Goal: Transaction & Acquisition: Purchase product/service

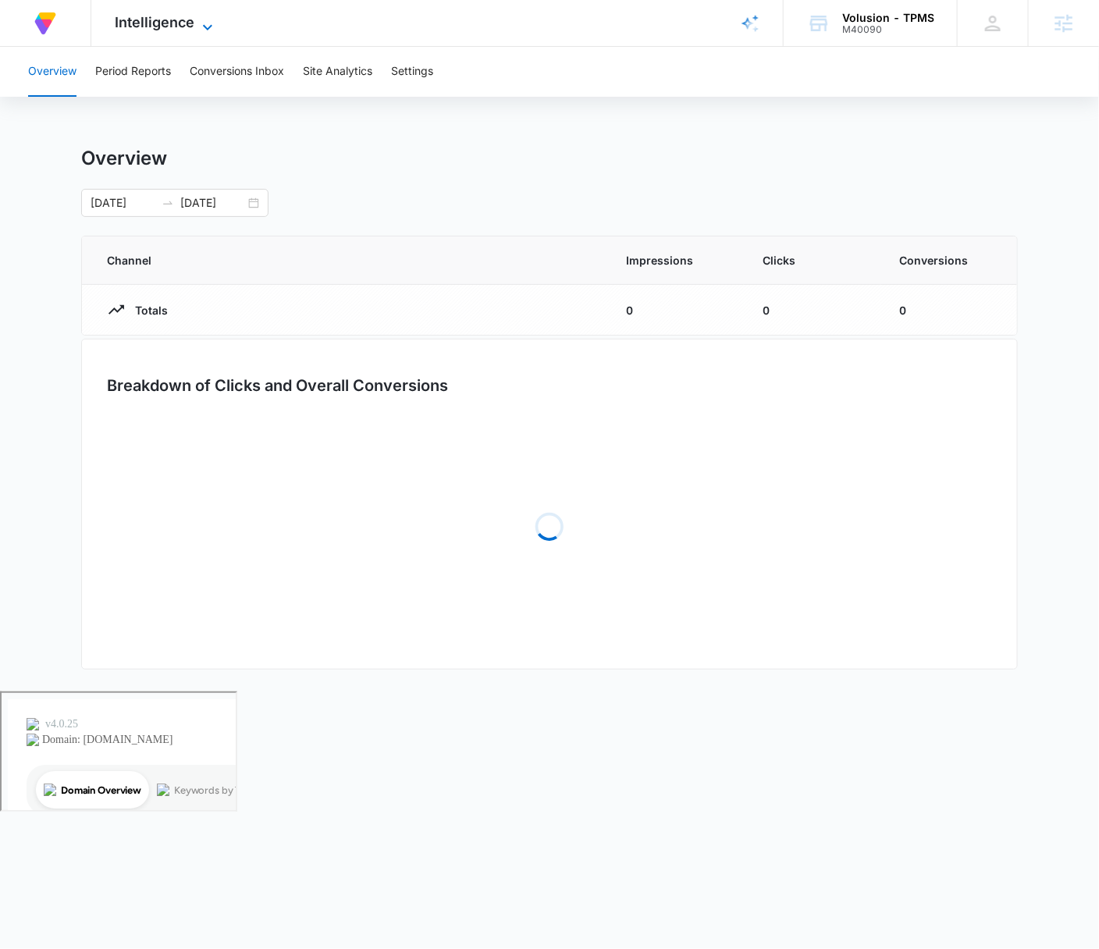
click at [210, 23] on icon at bounding box center [207, 27] width 19 height 19
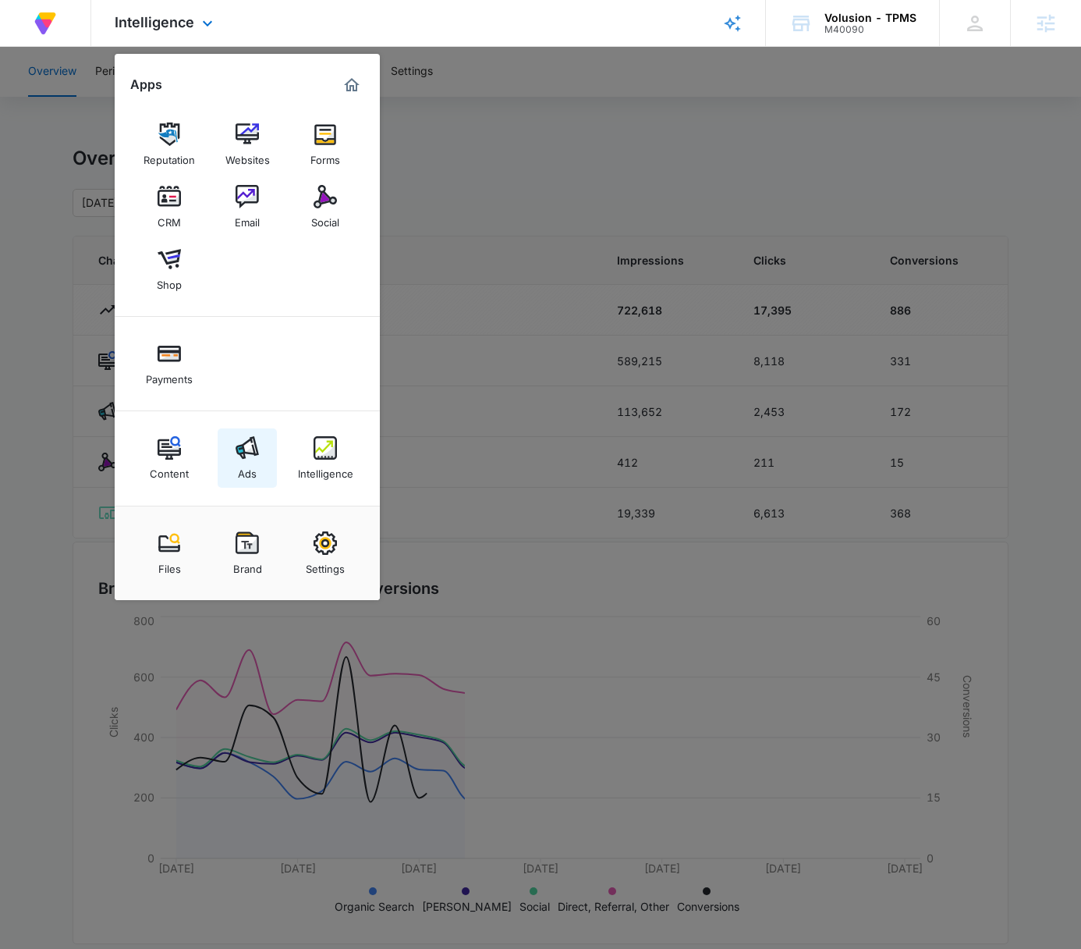
click at [258, 458] on img at bounding box center [247, 447] width 23 height 23
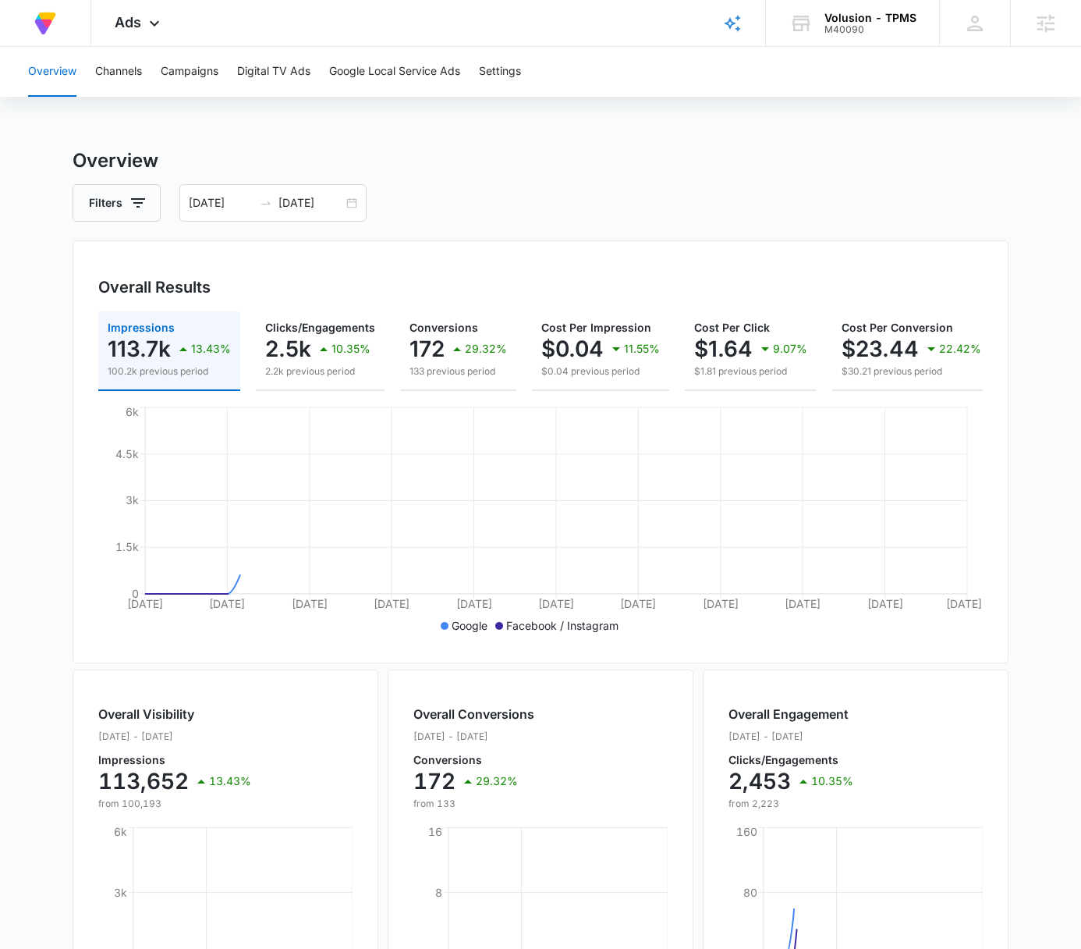
click at [221, 62] on div "Overview Channels Campaigns Digital TV Ads Google Local Service Ads Settings" at bounding box center [541, 72] width 1044 height 50
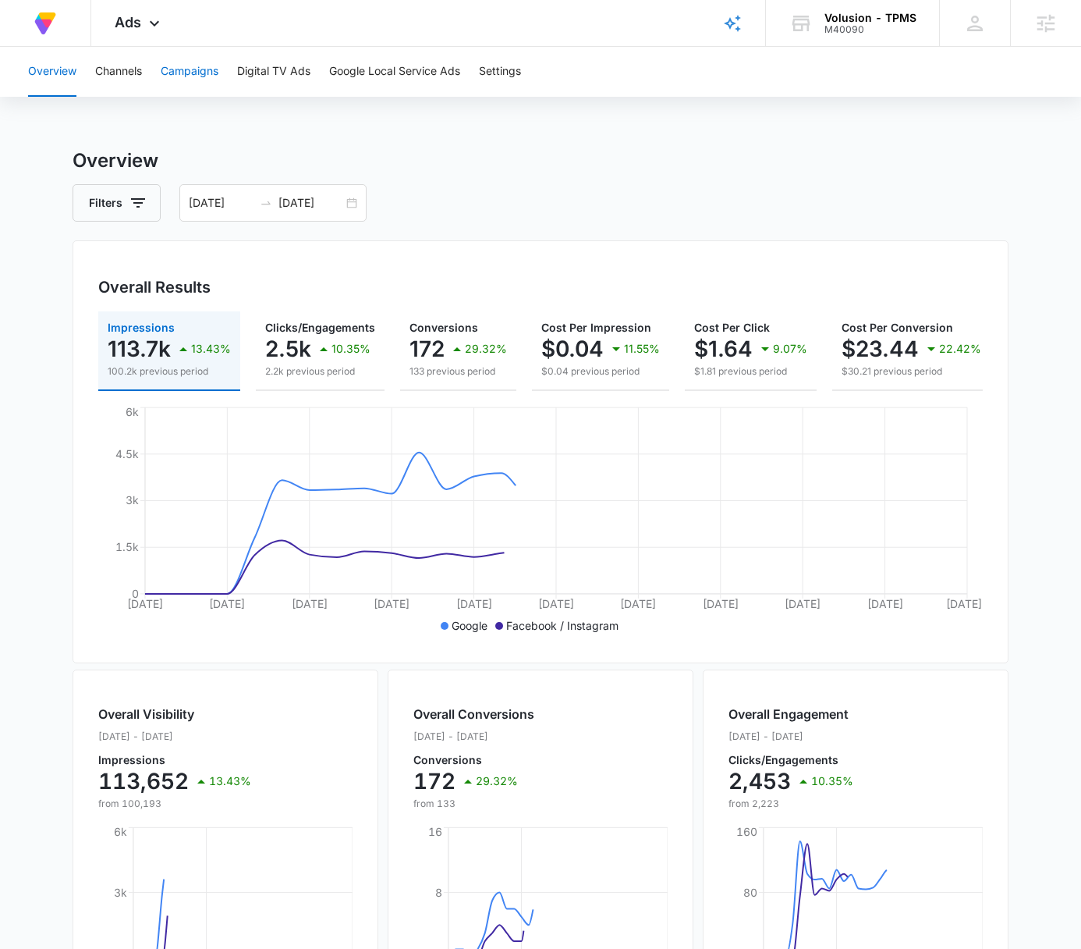
click at [215, 64] on button "Campaigns" at bounding box center [190, 72] width 58 height 50
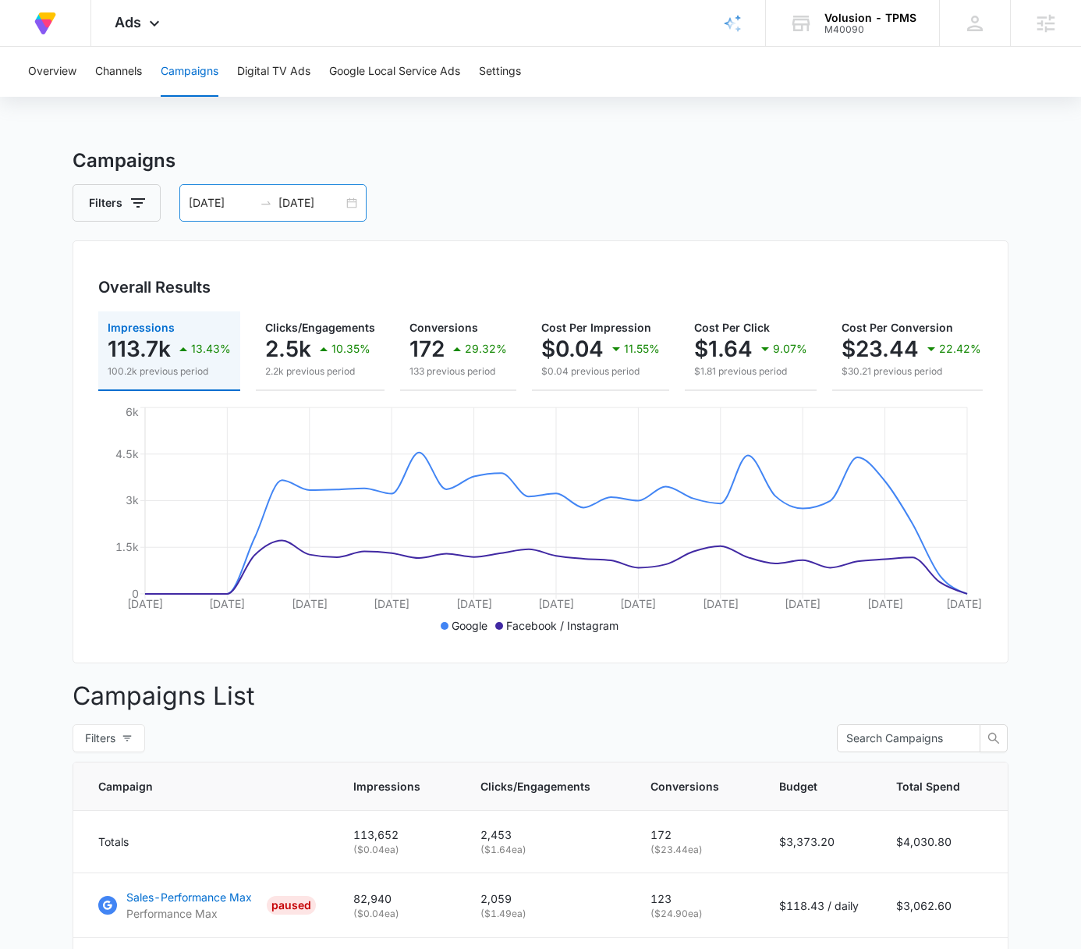
click at [201, 199] on input "08/11/2025" at bounding box center [221, 202] width 65 height 17
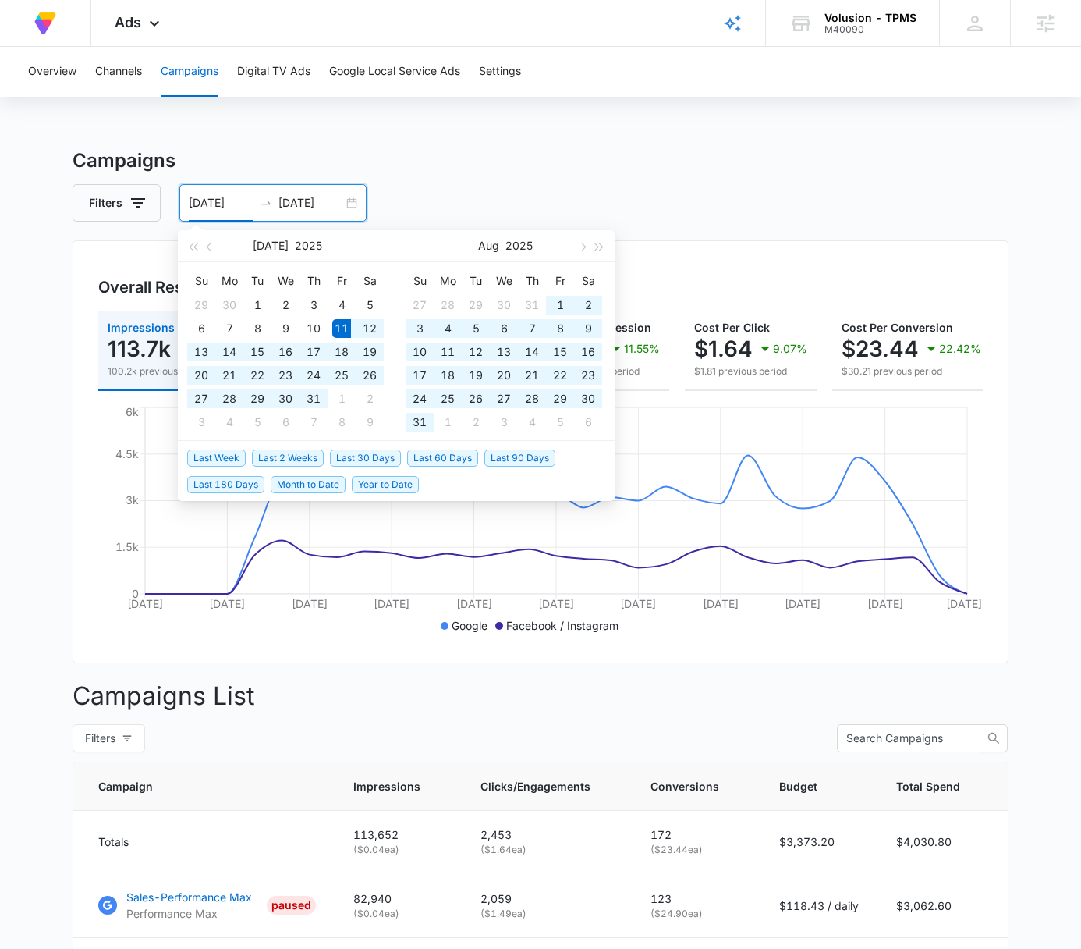
type input "07/11/2025"
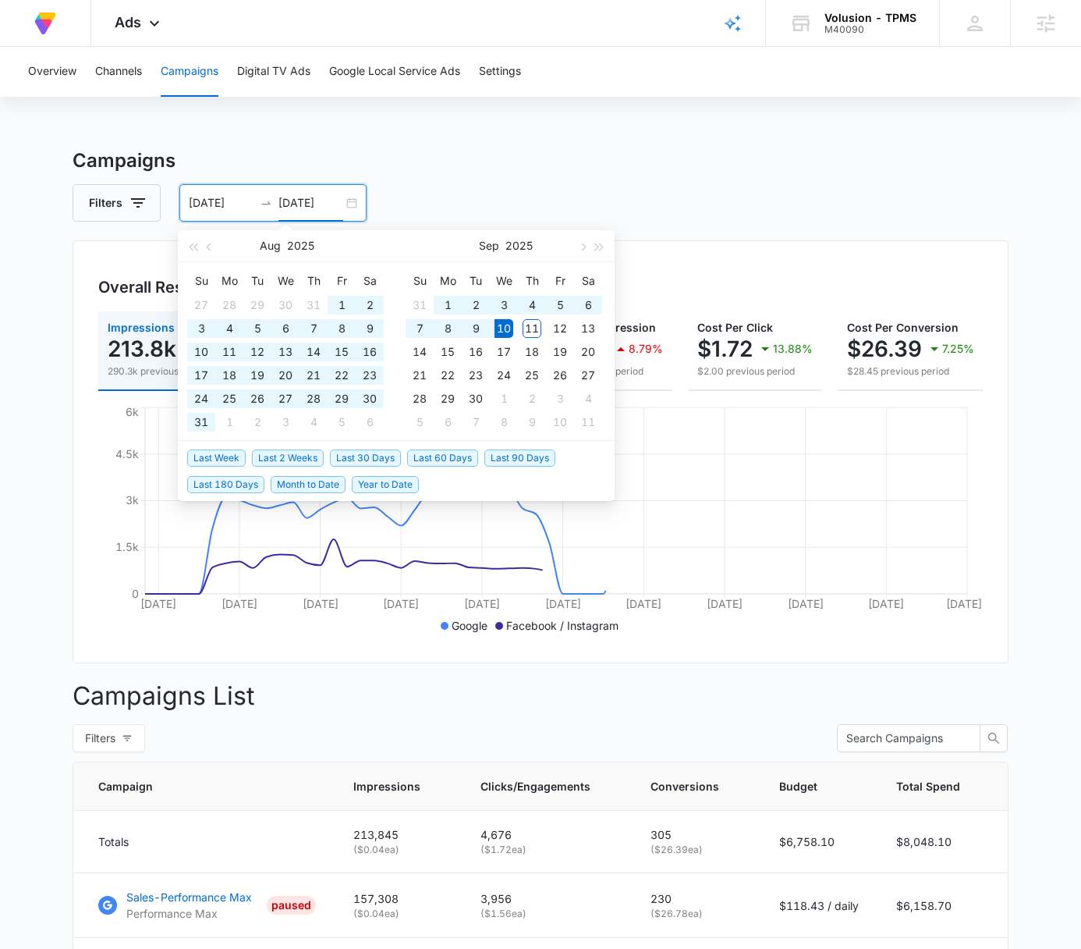
click at [736, 177] on div "Campaigns Filters 07/11/2025 09/10/2025 Overall Results Impressions 213.8k 26.3…" at bounding box center [541, 662] width 936 height 1031
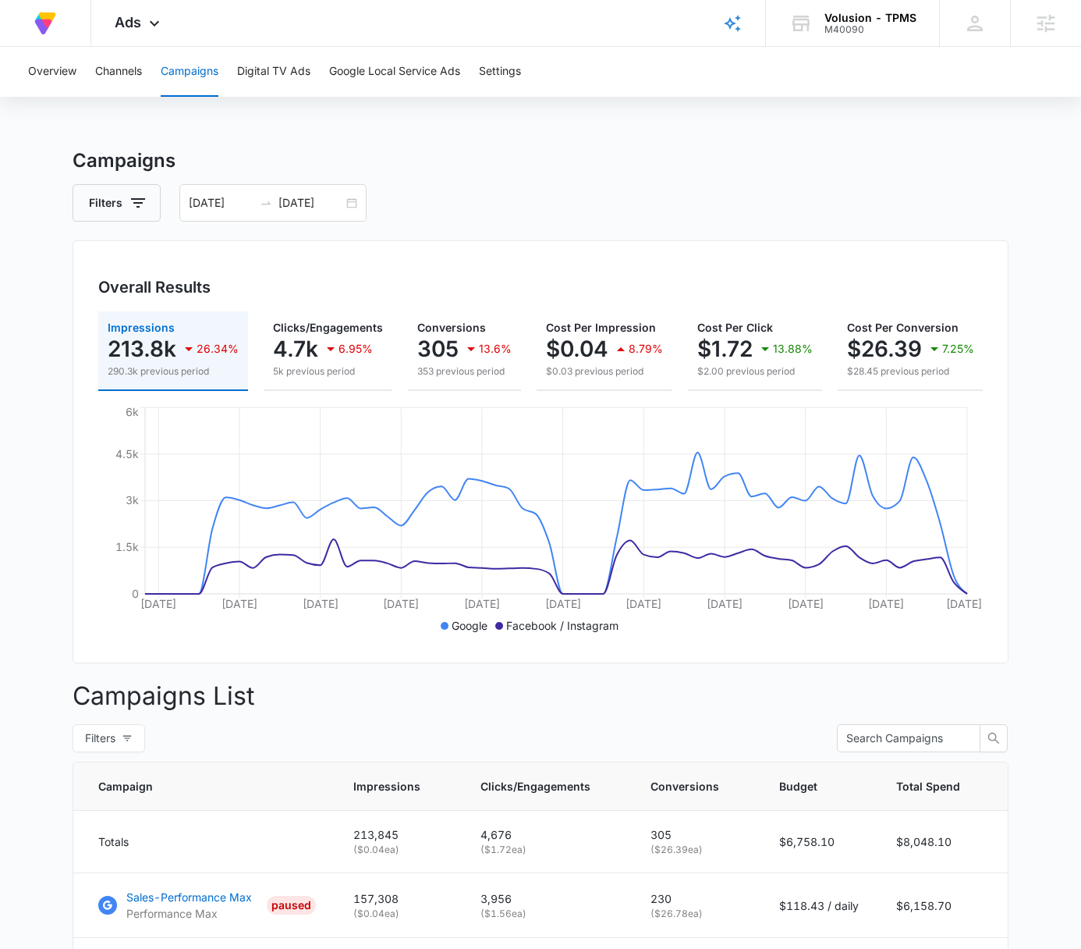
click at [730, 158] on h3 "Campaigns" at bounding box center [541, 161] width 936 height 28
click at [1023, 161] on main "Campaigns Filters 07/11/2025 09/10/2025 Overall Results Impressions 213.8k 26.3…" at bounding box center [540, 662] width 1081 height 1031
click at [1021, 163] on main "Campaigns Filters 07/11/2025 09/10/2025 Overall Results Impressions 213.8k 26.3…" at bounding box center [540, 662] width 1081 height 1031
click at [1003, 171] on h3 "Campaigns" at bounding box center [541, 161] width 936 height 28
click at [751, 182] on div "Campaigns Filters 07/11/2025 09/10/2025 Overall Results Impressions 213.8k 26.3…" at bounding box center [541, 662] width 936 height 1031
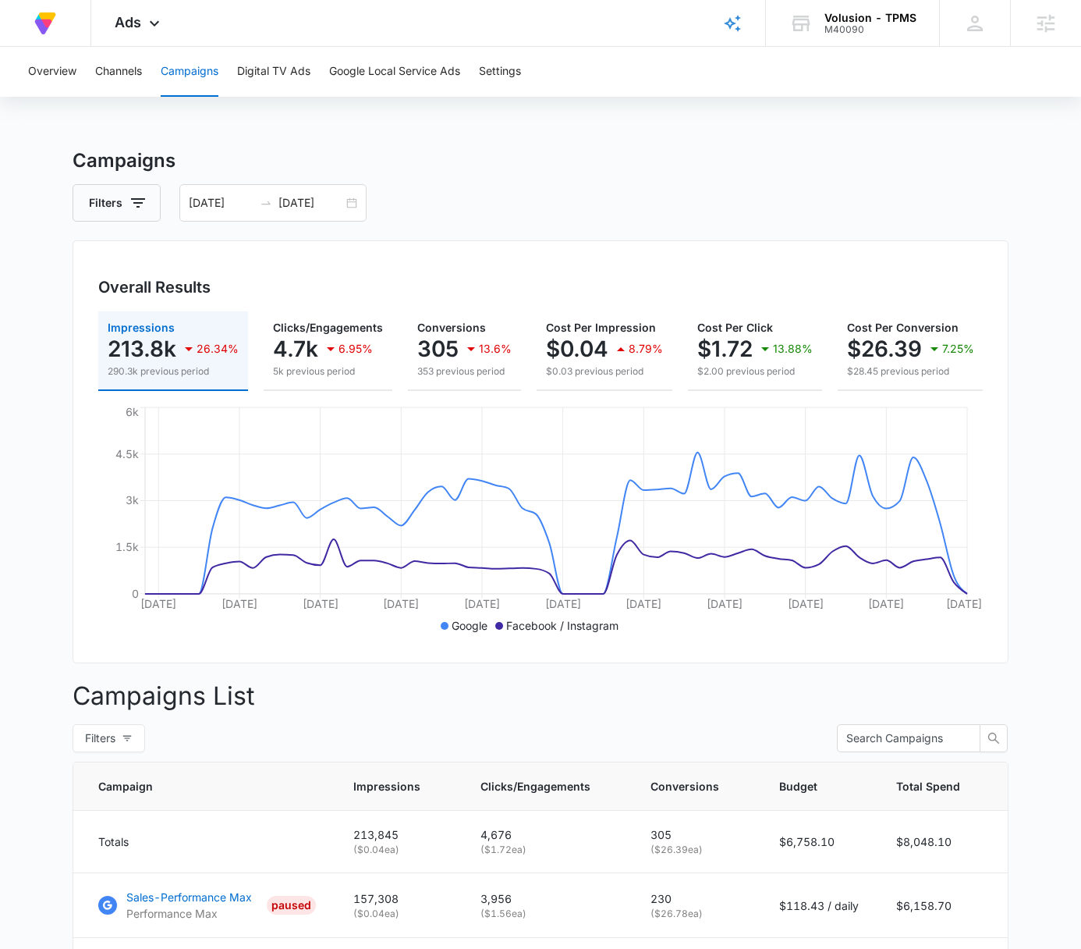
click at [879, 156] on h3 "Campaigns" at bounding box center [541, 161] width 936 height 28
click at [154, 18] on icon at bounding box center [154, 27] width 19 height 19
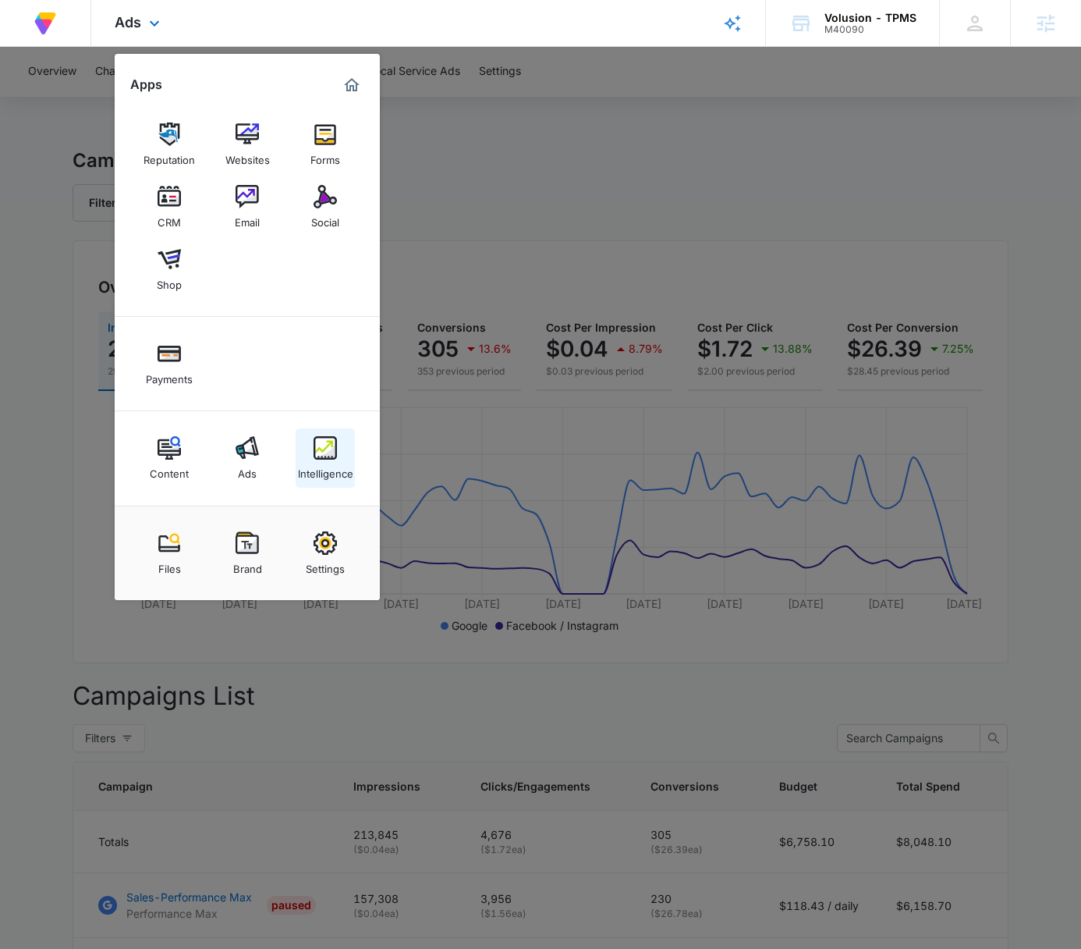
click at [330, 468] on div "Intelligence" at bounding box center [325, 470] width 55 height 20
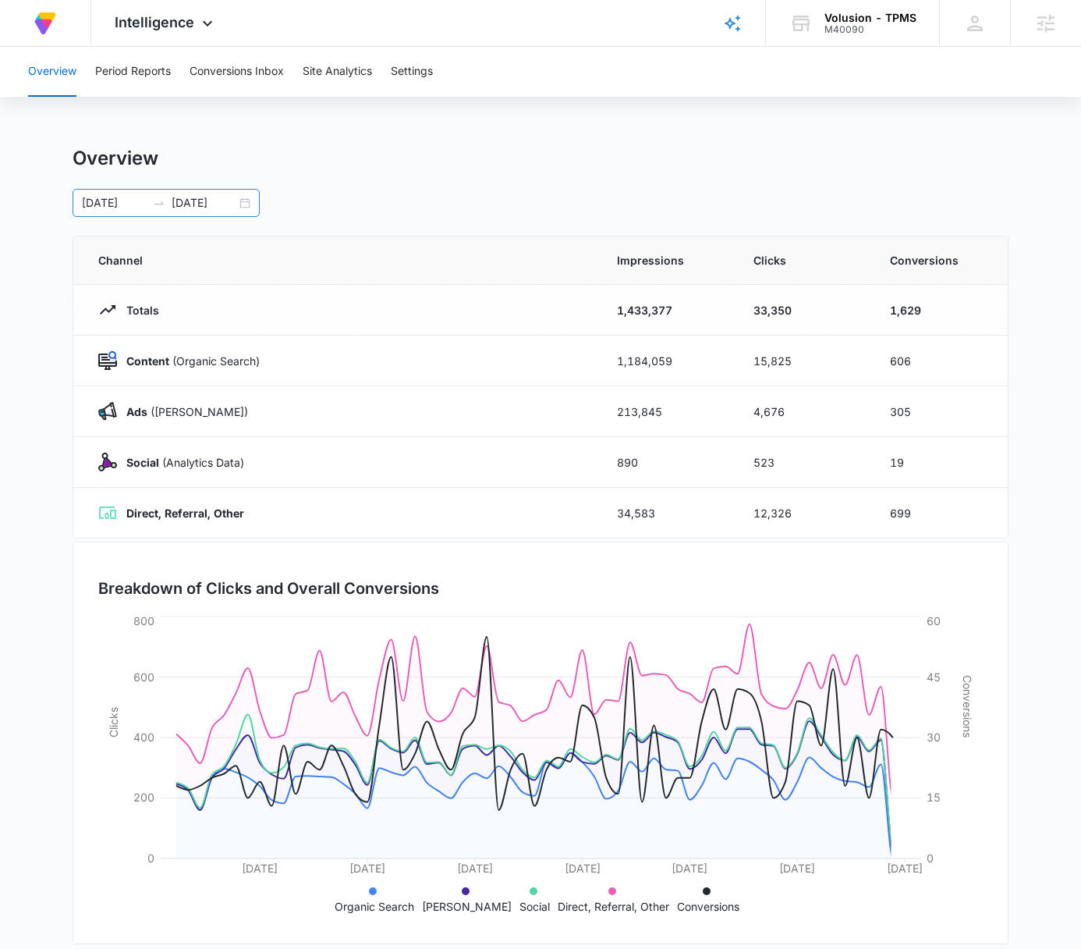
click at [240, 203] on div "07/11/2025 09/10/2025" at bounding box center [166, 203] width 187 height 28
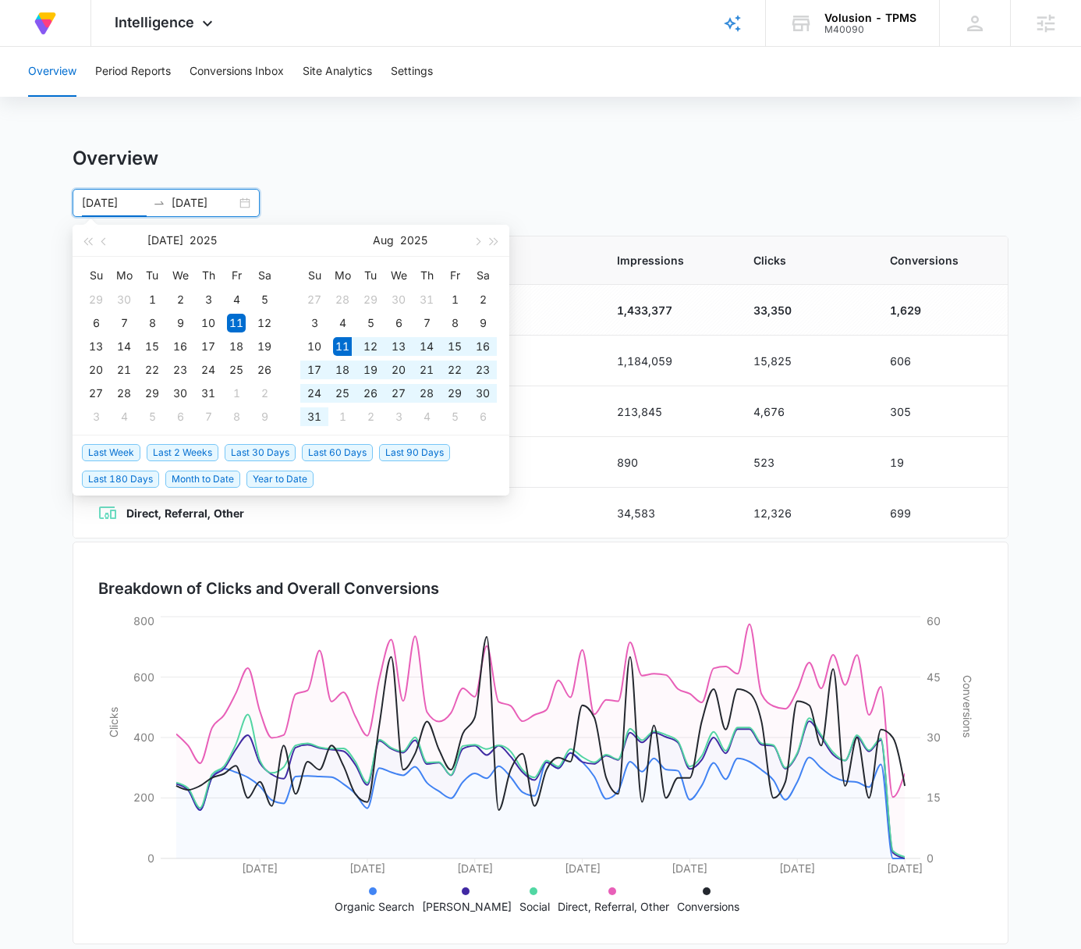
click at [268, 450] on span "Last 30 Days" at bounding box center [260, 452] width 71 height 17
type input "08/11/2025"
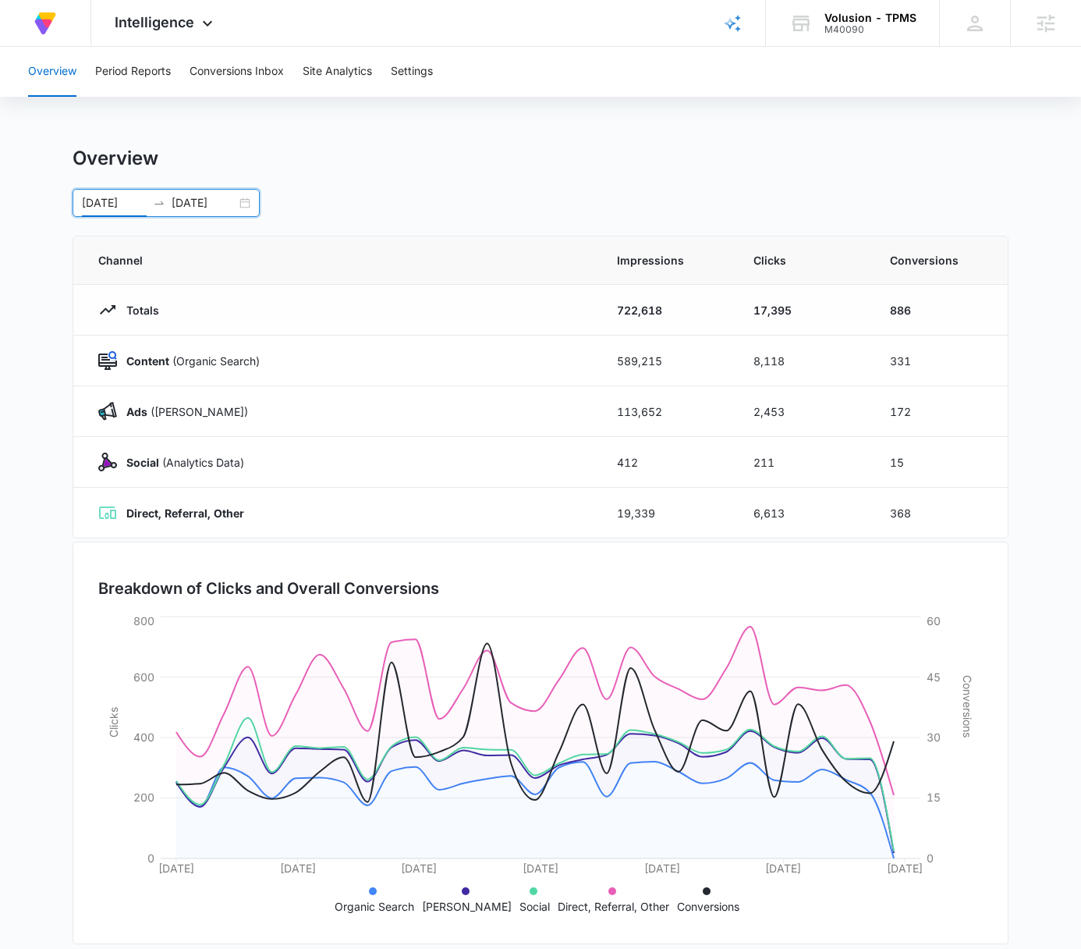
click at [783, 73] on div "Overview Period Reports Conversions Inbox Site Analytics Settings" at bounding box center [541, 72] width 1044 height 50
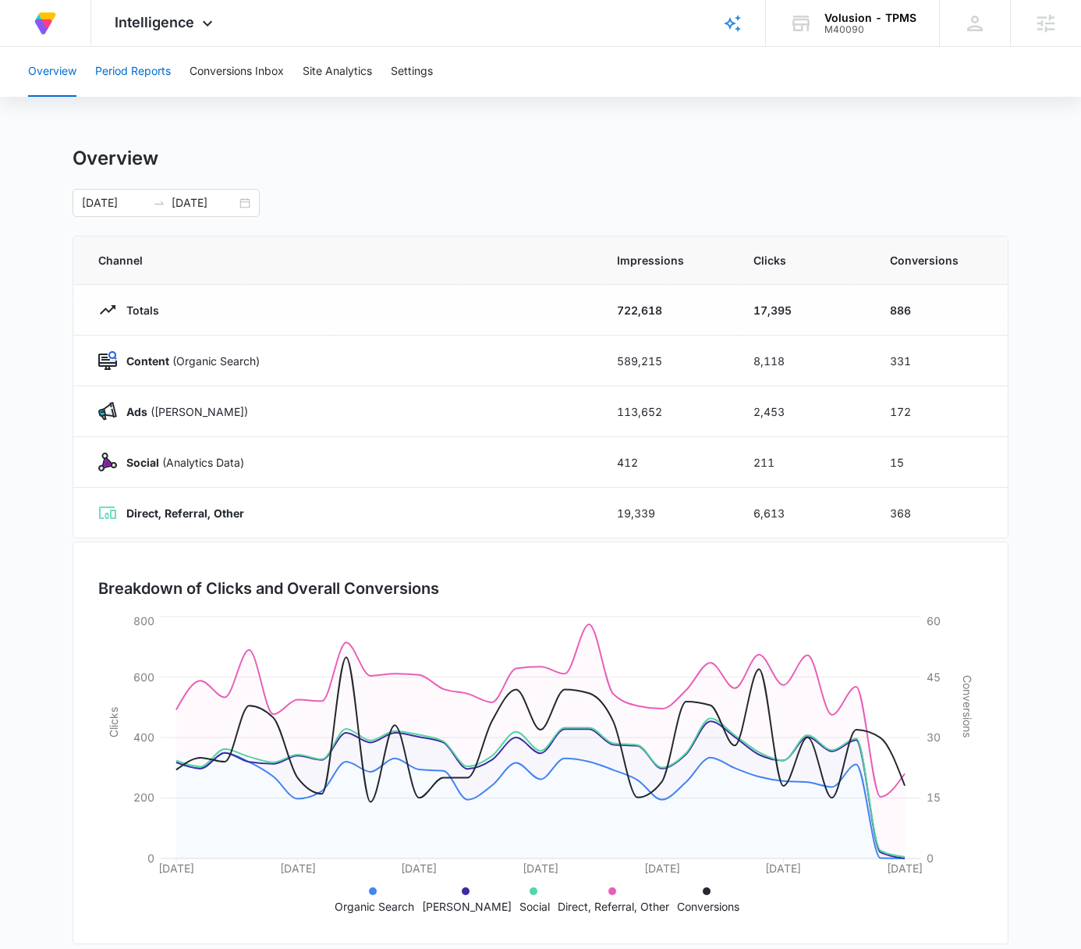
click at [164, 69] on button "Period Reports" at bounding box center [133, 72] width 76 height 50
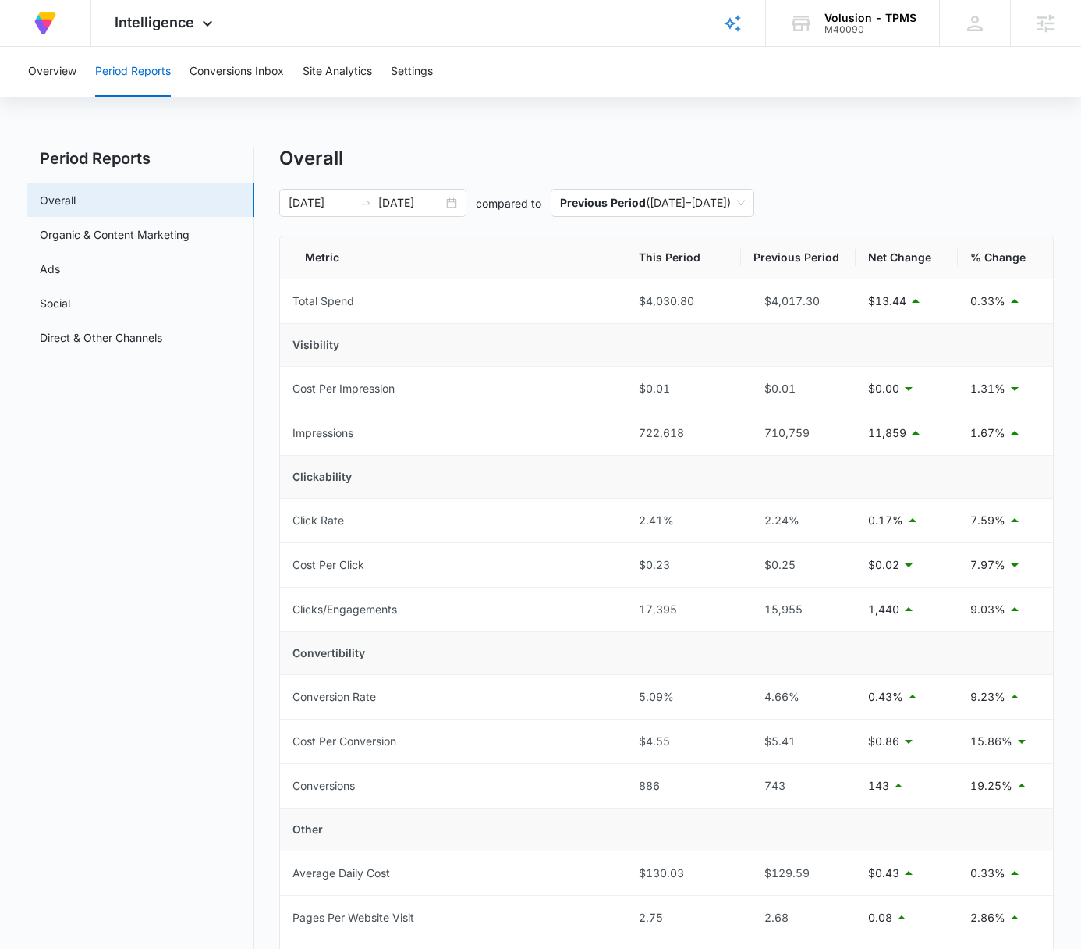
click at [611, 132] on div "Overview Period Reports Conversions Inbox Site Analytics Settings Period Report…" at bounding box center [540, 709] width 1081 height 1324
click at [907, 158] on div "Overall" at bounding box center [667, 158] width 776 height 23
click at [60, 275] on link "Ads" at bounding box center [50, 269] width 20 height 16
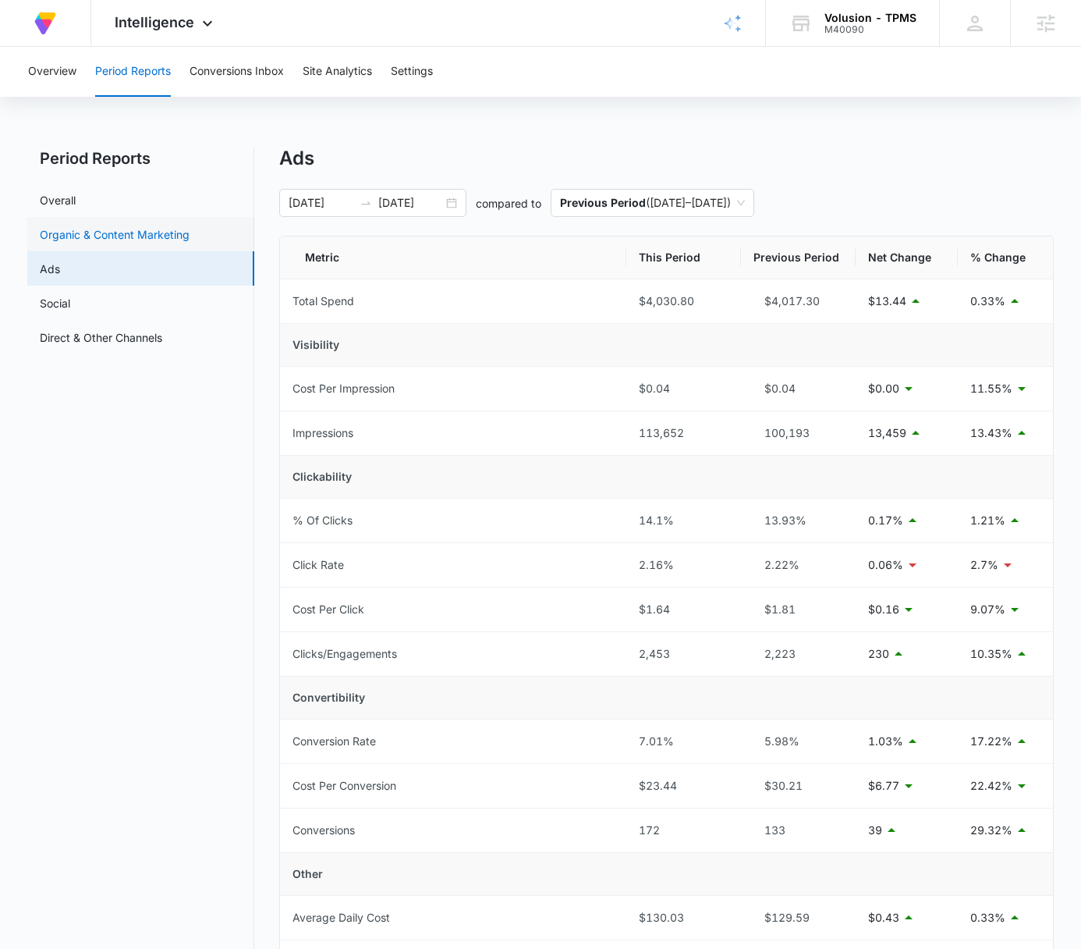
click at [158, 226] on link "Organic & Content Marketing" at bounding box center [115, 234] width 150 height 16
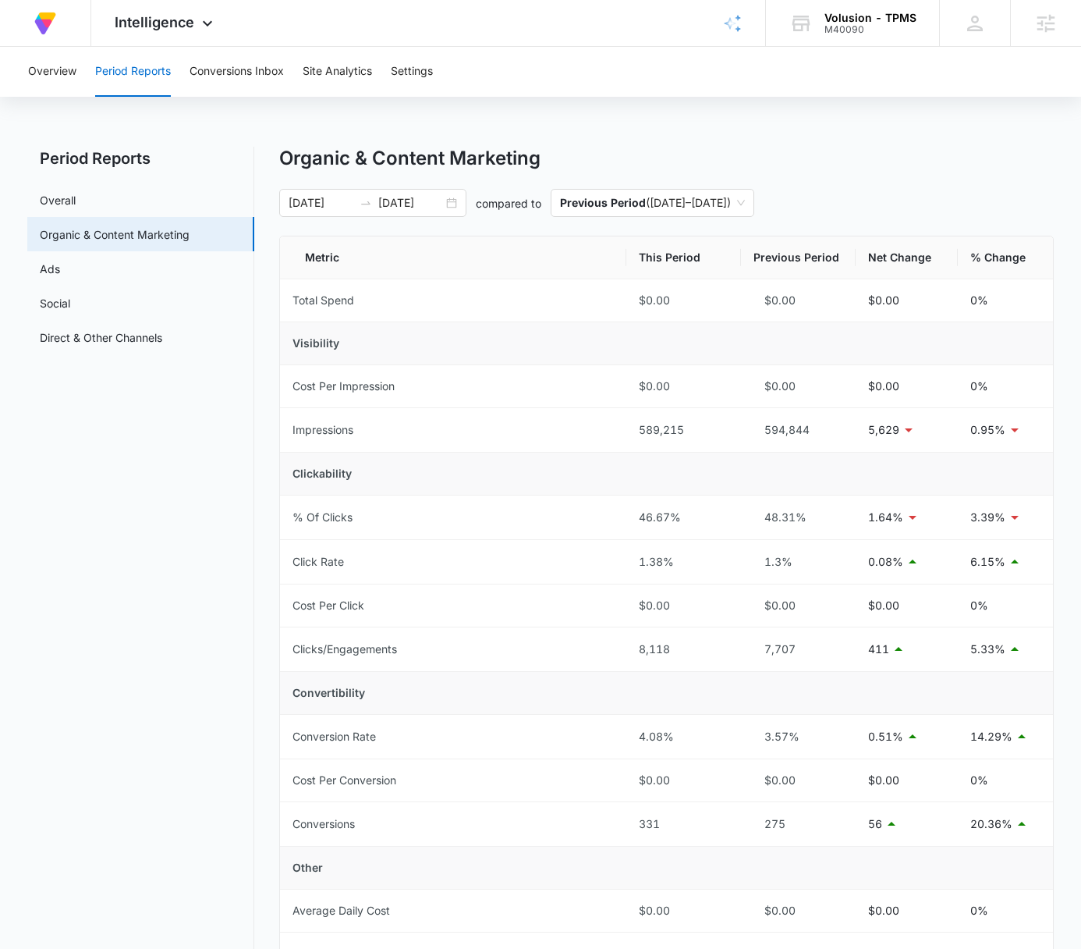
click at [706, 140] on div "Overview Period Reports Conversions Inbox Site Analytics Settings Period Report…" at bounding box center [540, 637] width 1081 height 1181
click at [896, 159] on div "Organic & Content Marketing" at bounding box center [667, 158] width 776 height 23
click at [895, 161] on div "Organic & Content Marketing" at bounding box center [667, 158] width 776 height 23
click at [255, 468] on div "Period Reports Overall Organic & Content Marketing Ads Social Direct & Other Ch…" at bounding box center [541, 678] width 1028 height 1063
click at [925, 122] on div "Overview Period Reports Conversions Inbox Site Analytics Settings Period Report…" at bounding box center [540, 637] width 1081 height 1181
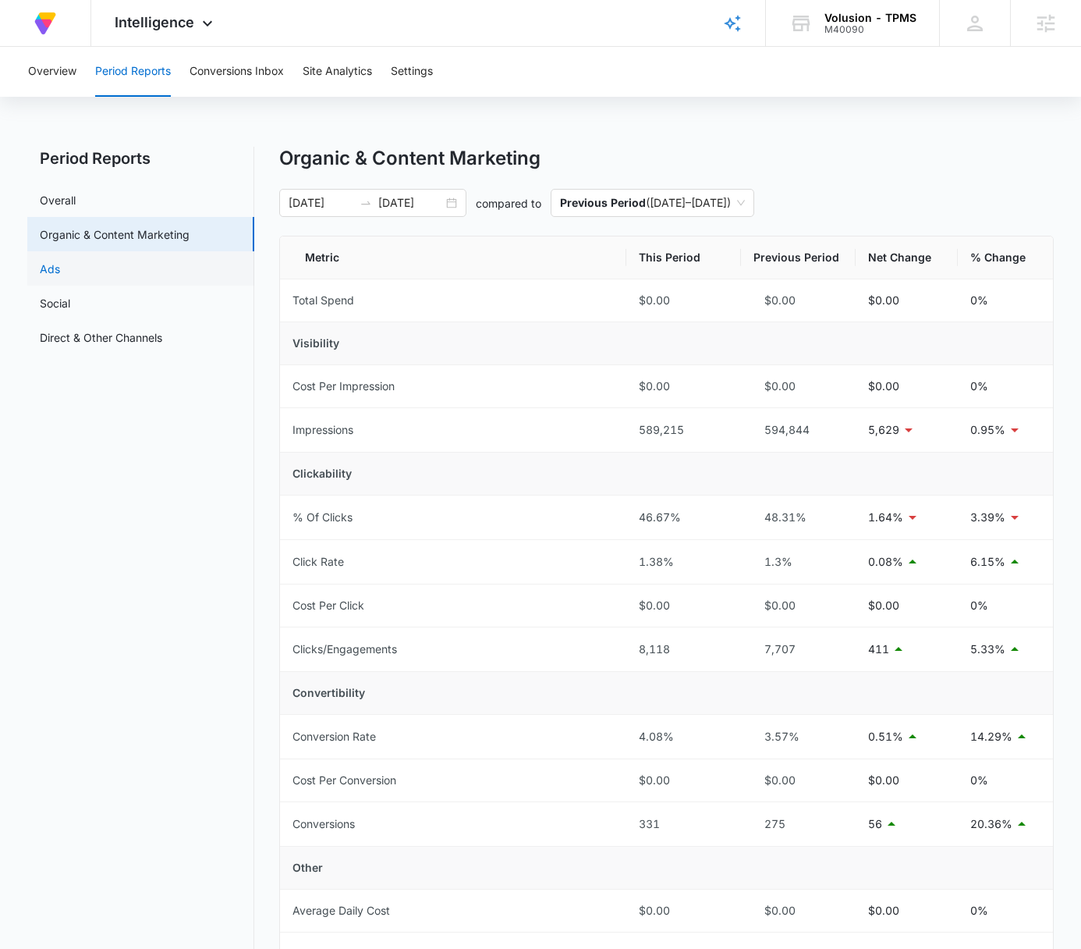
click at [60, 261] on link "Ads" at bounding box center [50, 269] width 20 height 16
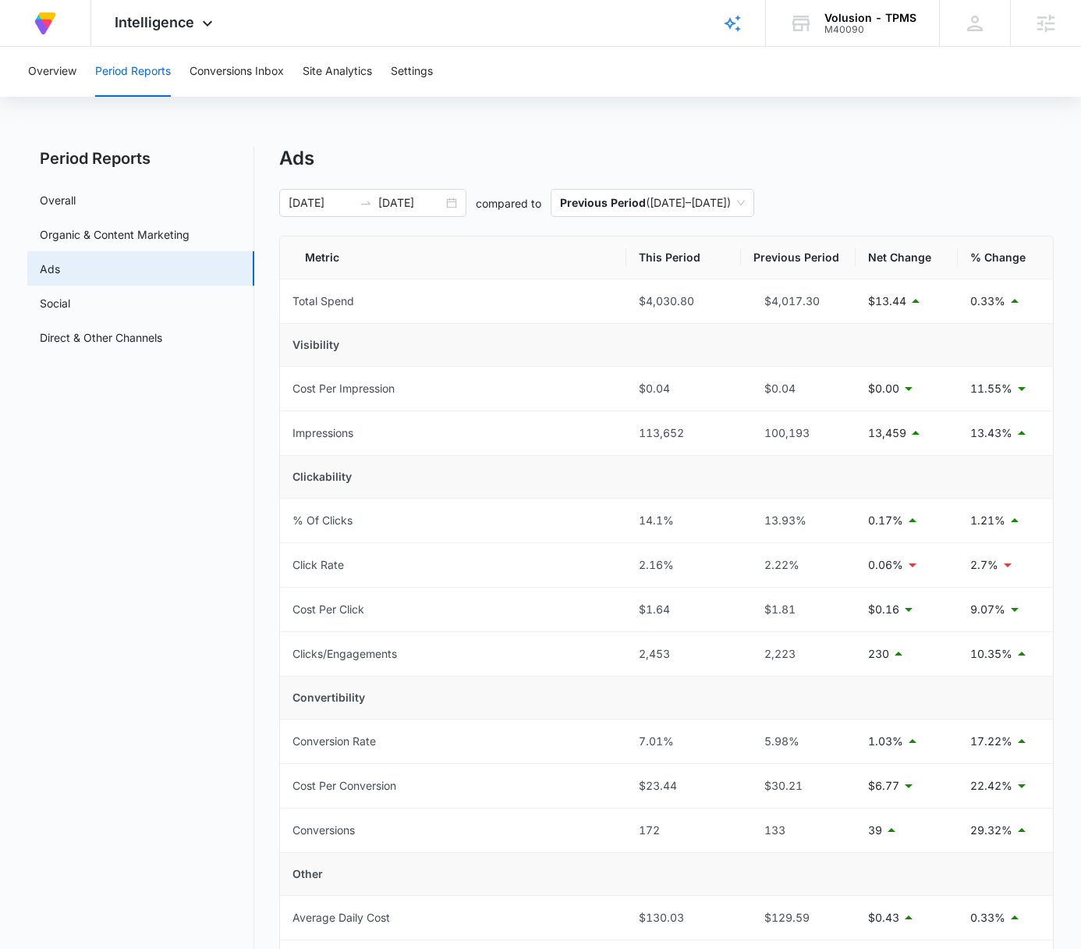
click at [645, 122] on div "Overview Period Reports Conversions Inbox Site Analytics Settings Period Report…" at bounding box center [540, 598] width 1081 height 1102
click at [717, 127] on div "Overview Period Reports Conversions Inbox Site Analytics Settings Period Report…" at bounding box center [540, 598] width 1081 height 1102
click at [806, 122] on div "Overview Period Reports Conversions Inbox Site Analytics Settings Period Report…" at bounding box center [540, 598] width 1081 height 1102
click at [804, 122] on div "Overview Period Reports Conversions Inbox Site Analytics Settings Period Report…" at bounding box center [540, 598] width 1081 height 1102
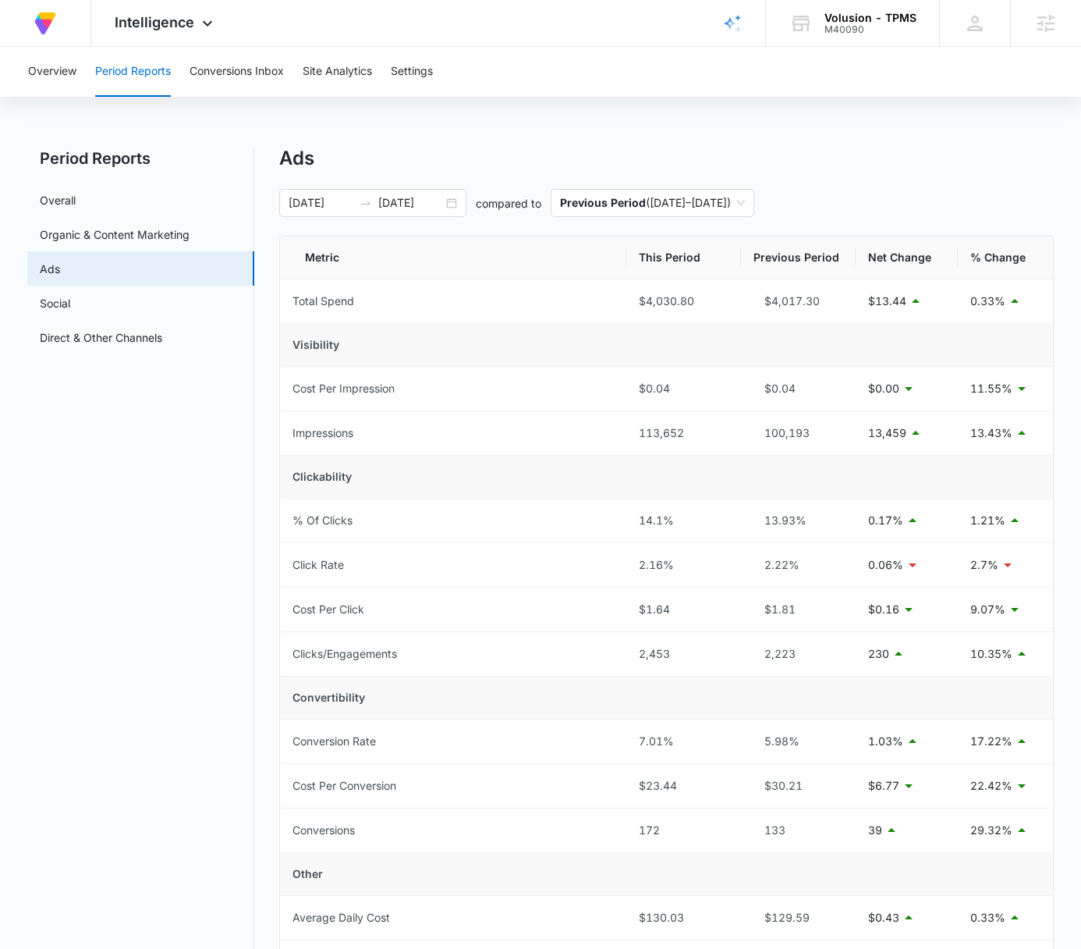
click at [804, 122] on div "Overview Period Reports Conversions Inbox Site Analytics Settings Period Report…" at bounding box center [540, 598] width 1081 height 1102
click at [527, 44] on div "At Volusion, we work hard to foster a great work environment where everyone fee…" at bounding box center [540, 23] width 1081 height 47
click at [574, 88] on div "Overview Period Reports Conversions Inbox Site Analytics Settings" at bounding box center [541, 72] width 1044 height 50
click at [637, 23] on div "At Volusion, we work hard to foster a great work environment where everyone fee…" at bounding box center [540, 23] width 1081 height 47
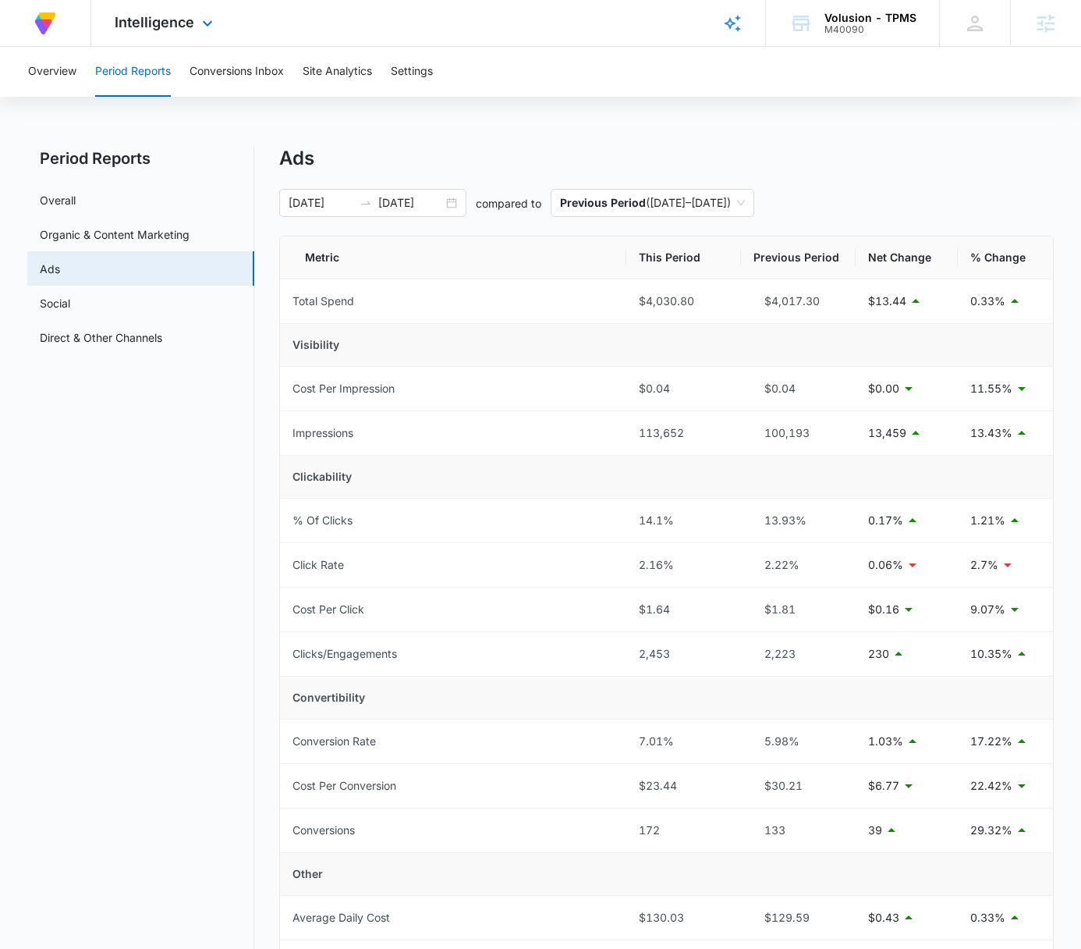
click at [637, 42] on div "At Volusion, we work hard to foster a great work environment where everyone fee…" at bounding box center [540, 23] width 1081 height 47
click at [645, 32] on div "At Volusion, we work hard to foster a great work environment where everyone fee…" at bounding box center [540, 23] width 1081 height 47
click at [582, 32] on div "At Volusion, we work hard to foster a great work environment where everyone fee…" at bounding box center [540, 23] width 1081 height 47
click at [580, 32] on div "At Volusion, we work hard to foster a great work environment where everyone fee…" at bounding box center [540, 23] width 1081 height 47
click at [579, 34] on div "At Volusion, we work hard to foster a great work environment where everyone fee…" at bounding box center [540, 23] width 1081 height 47
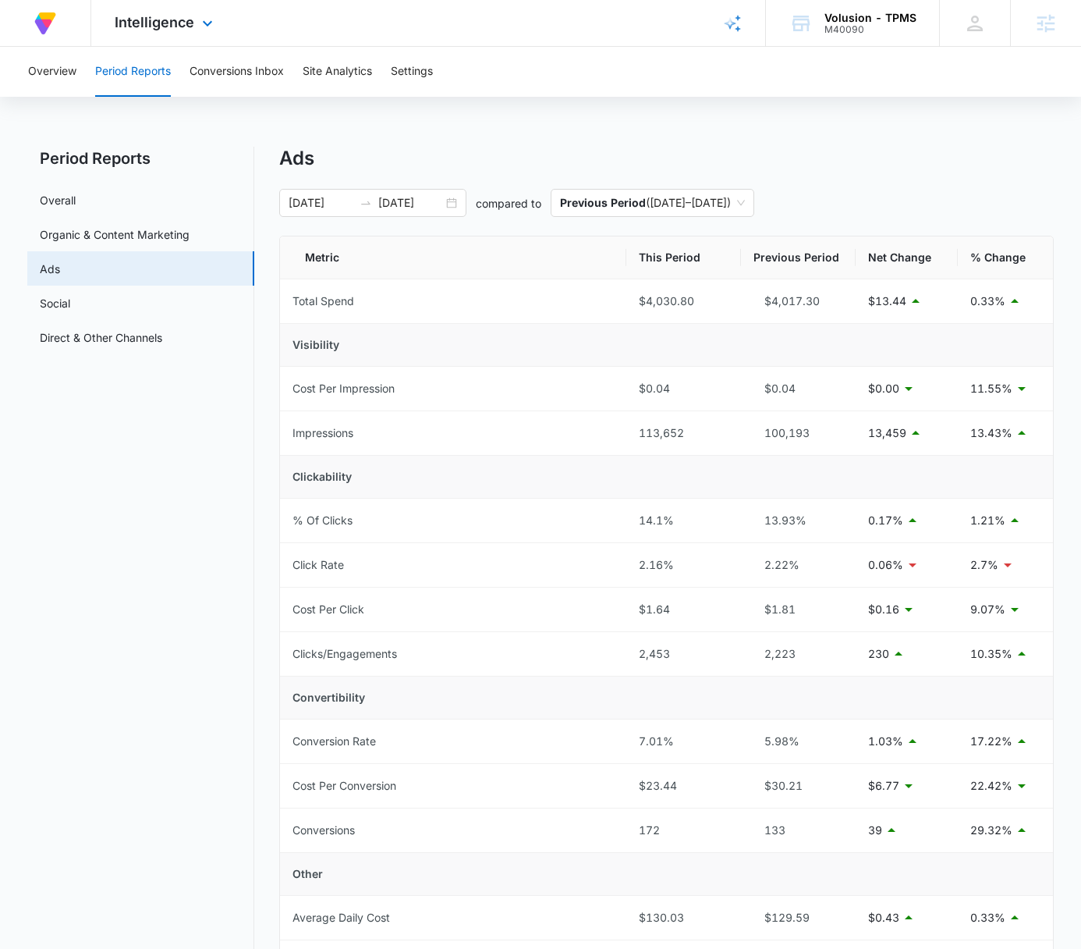
click at [579, 34] on div "At Volusion, we work hard to foster a great work environment where everyone fee…" at bounding box center [540, 23] width 1081 height 47
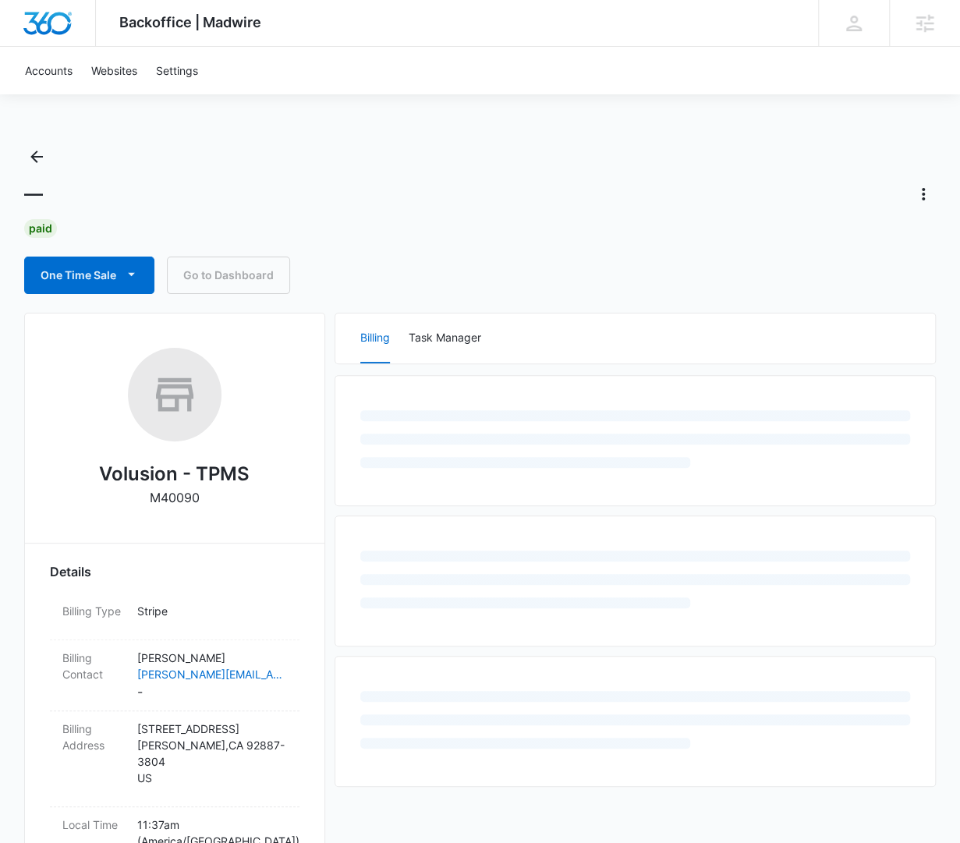
click at [531, 218] on div "— Paid One Time Sale Go to Dashboard" at bounding box center [480, 219] width 912 height 150
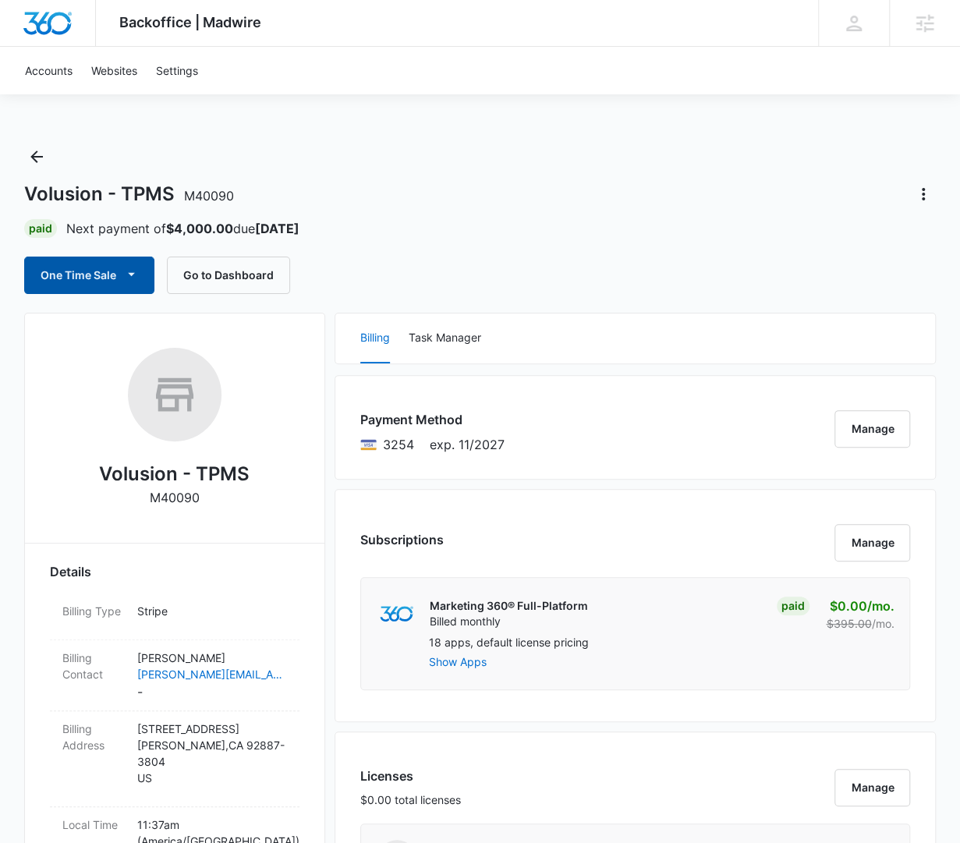
click at [78, 279] on button "One Time Sale" at bounding box center [89, 275] width 130 height 37
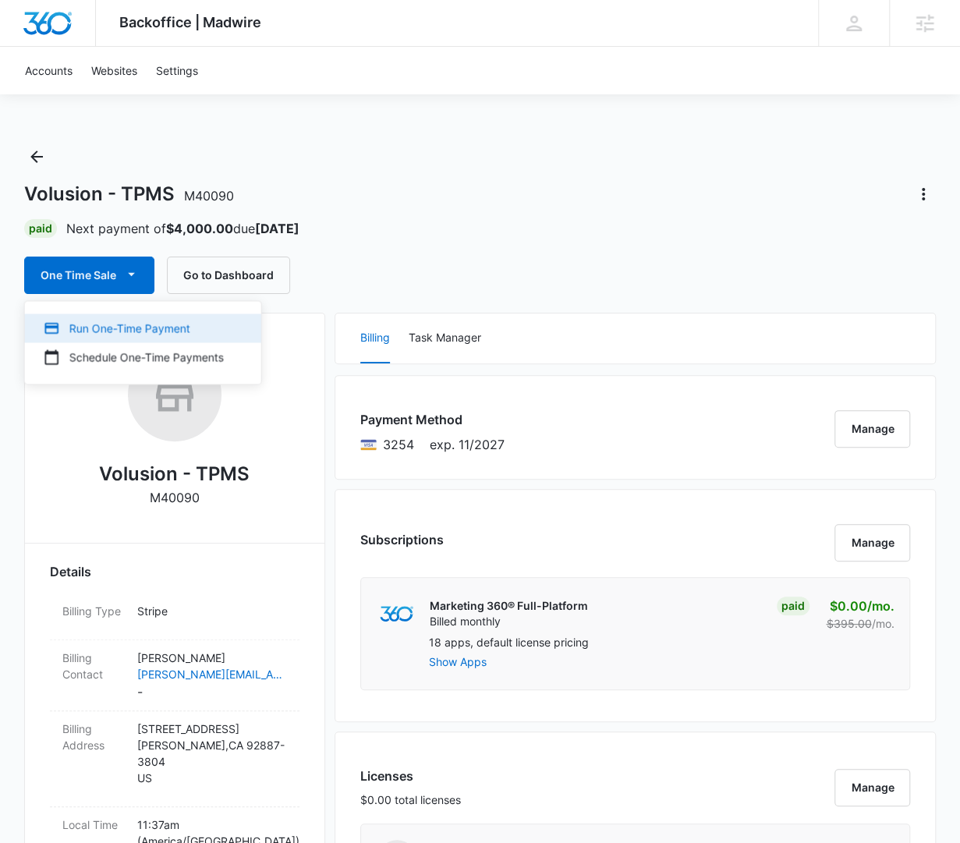
click at [126, 322] on div "Run One-Time Payment" at bounding box center [134, 328] width 180 height 16
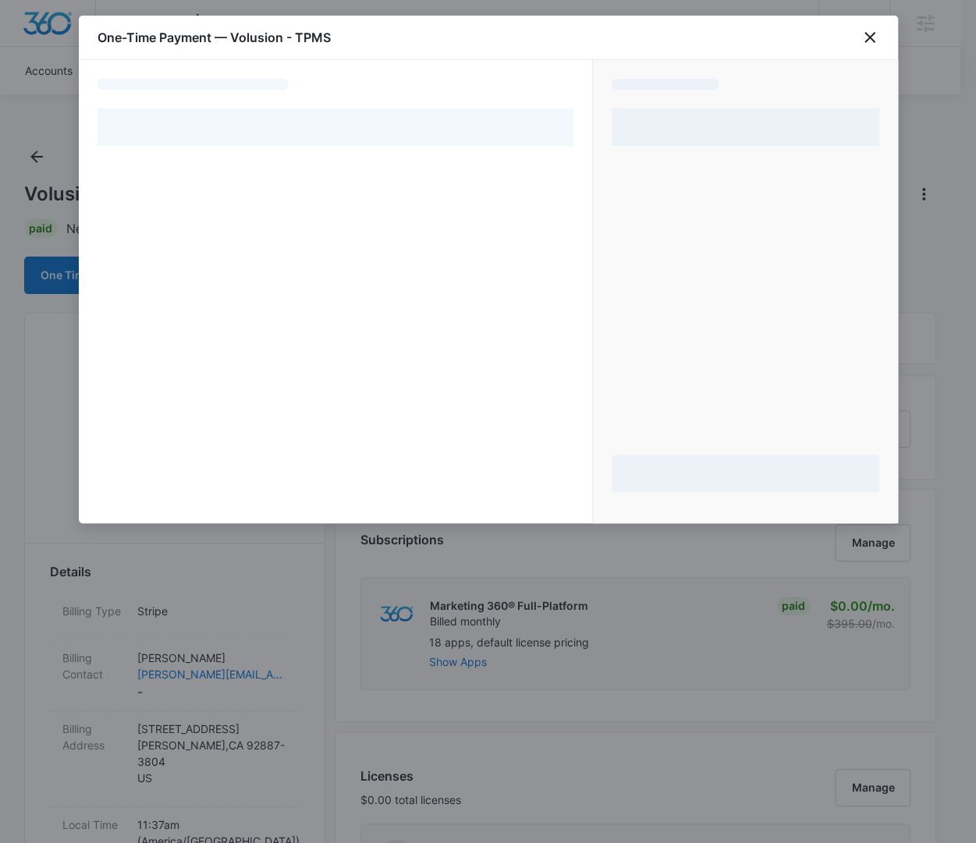
select select "pm_1NSn6jA4n8RTgNjUyM5KWVN7"
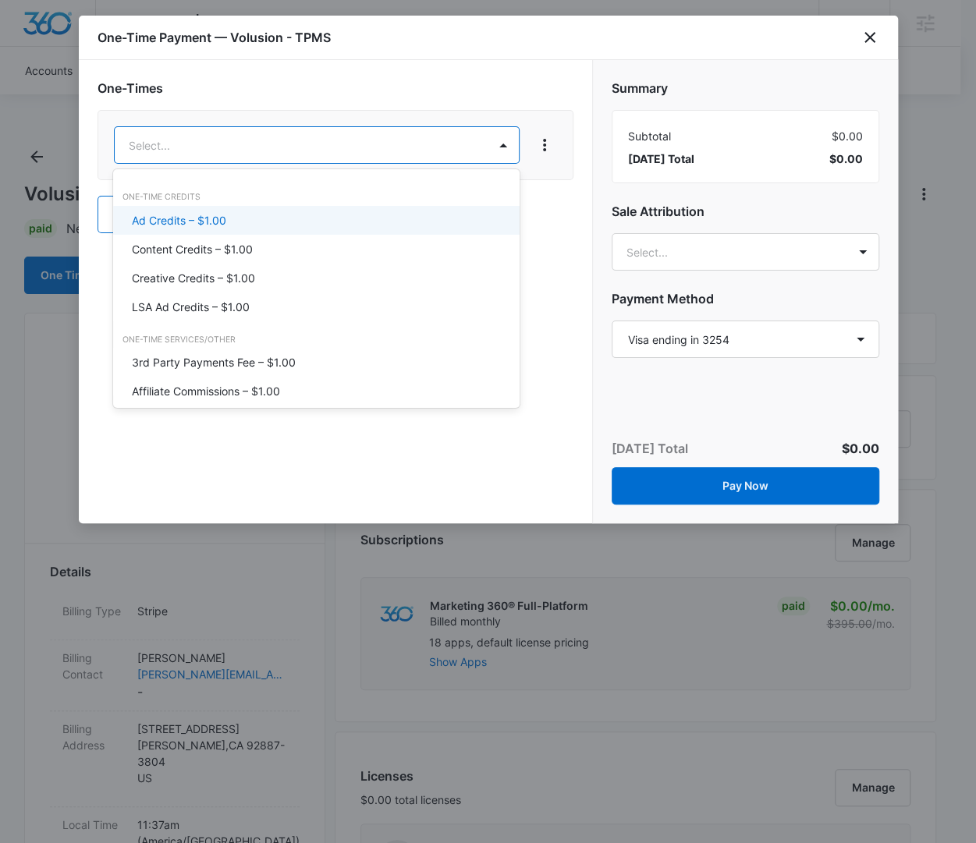
click at [245, 223] on div "Ad Credits – $1.00" at bounding box center [315, 220] width 366 height 16
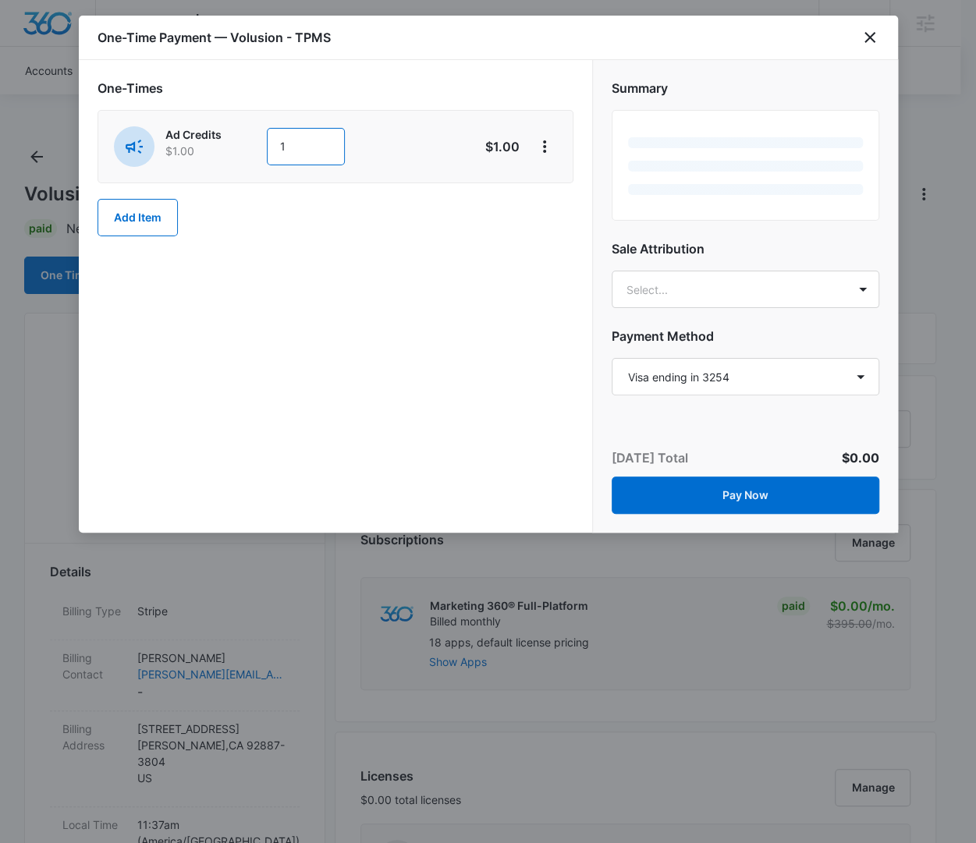
click at [314, 154] on input "1" at bounding box center [306, 146] width 78 height 37
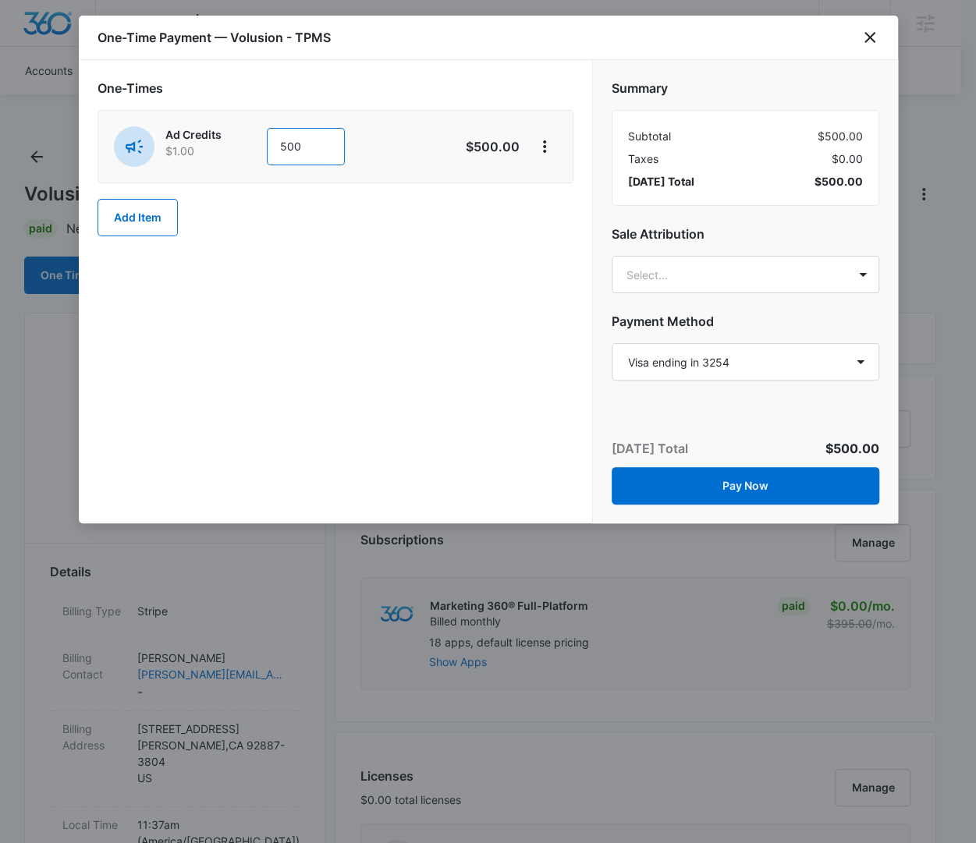
type input "500"
click at [424, 354] on div "One-Times Ad Credits $1.00 500 $500.00 Add Item" at bounding box center [335, 291] width 513 height 463
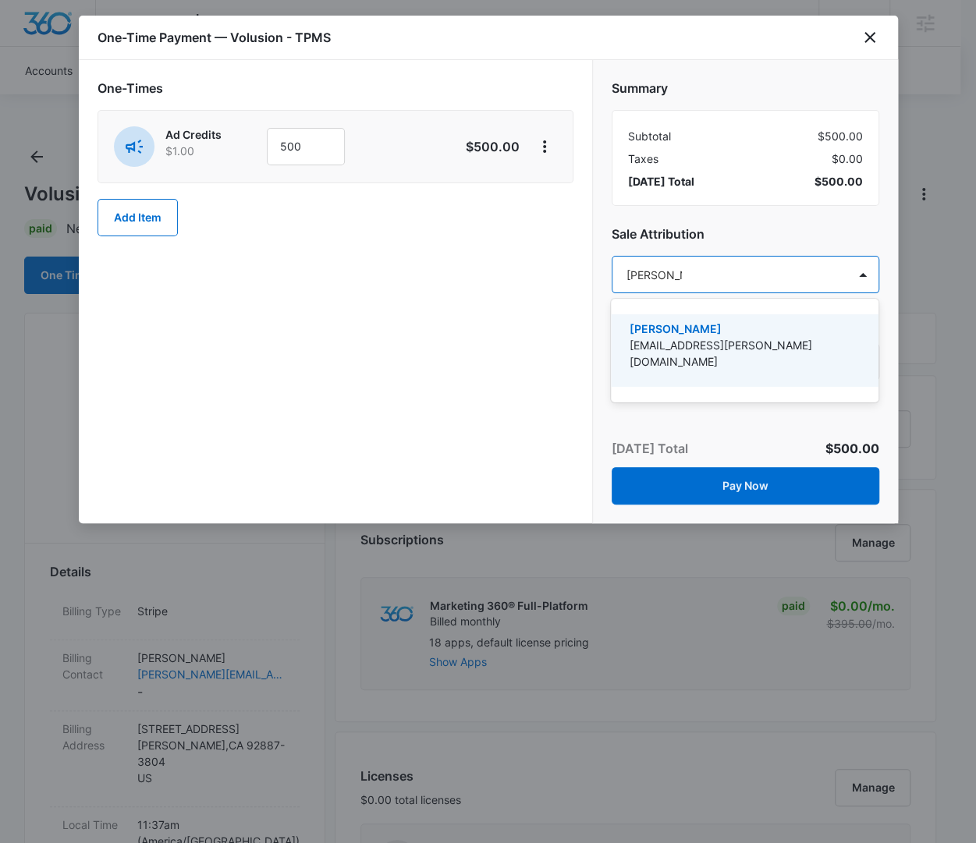
type input "[PERSON_NAME]"
click at [780, 361] on div "[PERSON_NAME] [PERSON_NAME][EMAIL_ADDRESS][PERSON_NAME][DOMAIN_NAME]" at bounding box center [743, 351] width 227 height 60
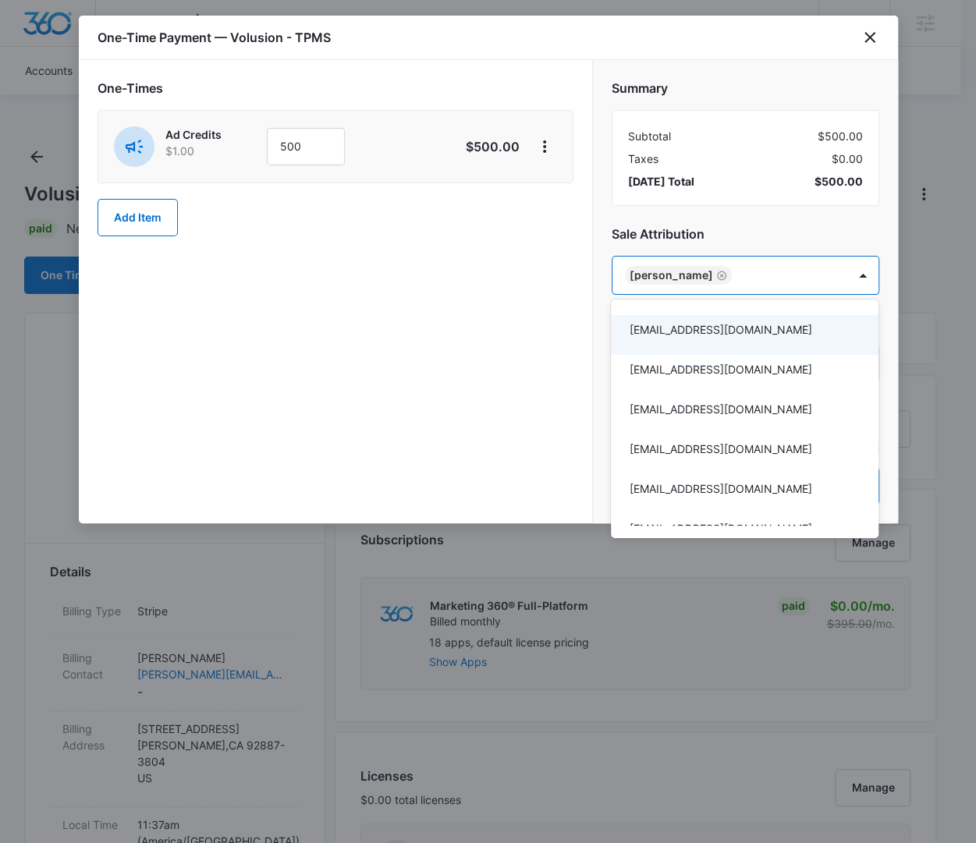
click at [517, 314] on div at bounding box center [488, 421] width 976 height 843
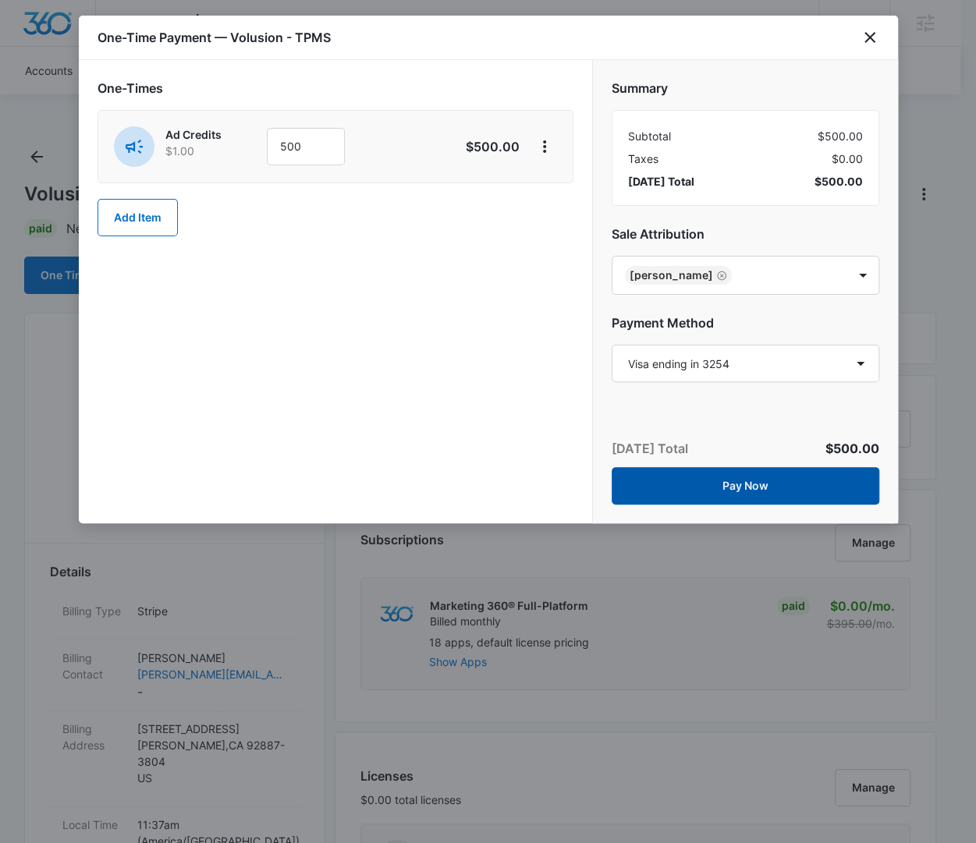
click at [751, 482] on button "Pay Now" at bounding box center [746, 485] width 268 height 37
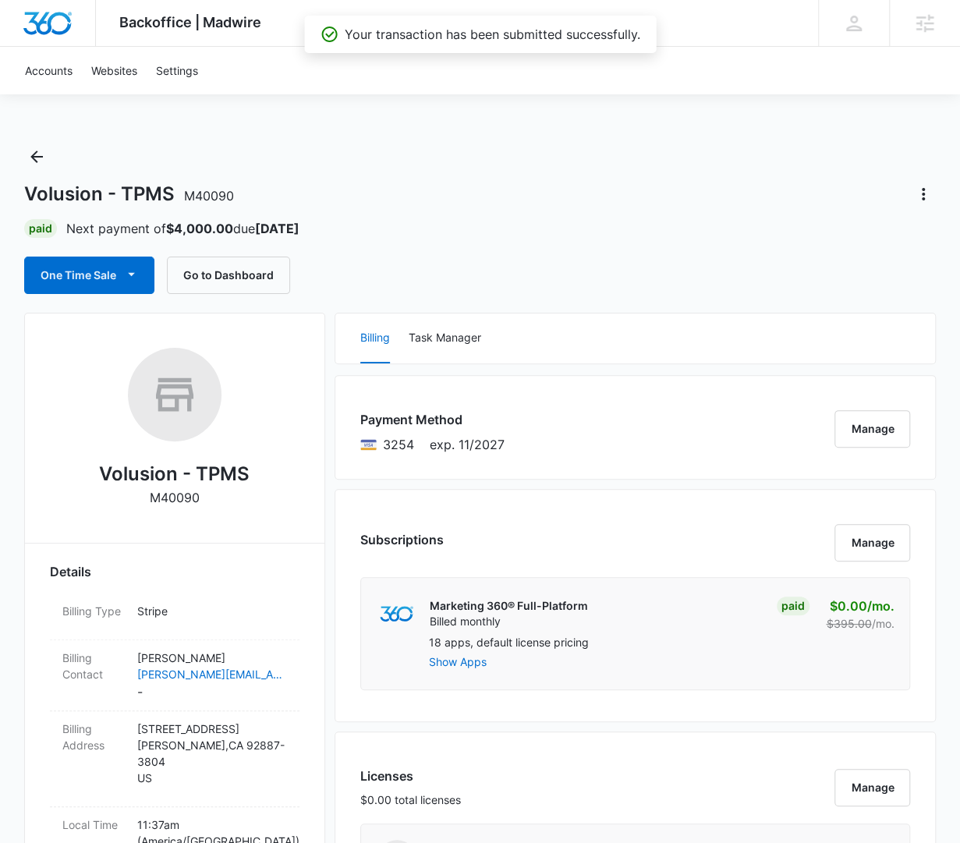
click at [655, 193] on div "Volusion - TPMS M40090" at bounding box center [480, 194] width 912 height 25
